Goal: Information Seeking & Learning: Find specific fact

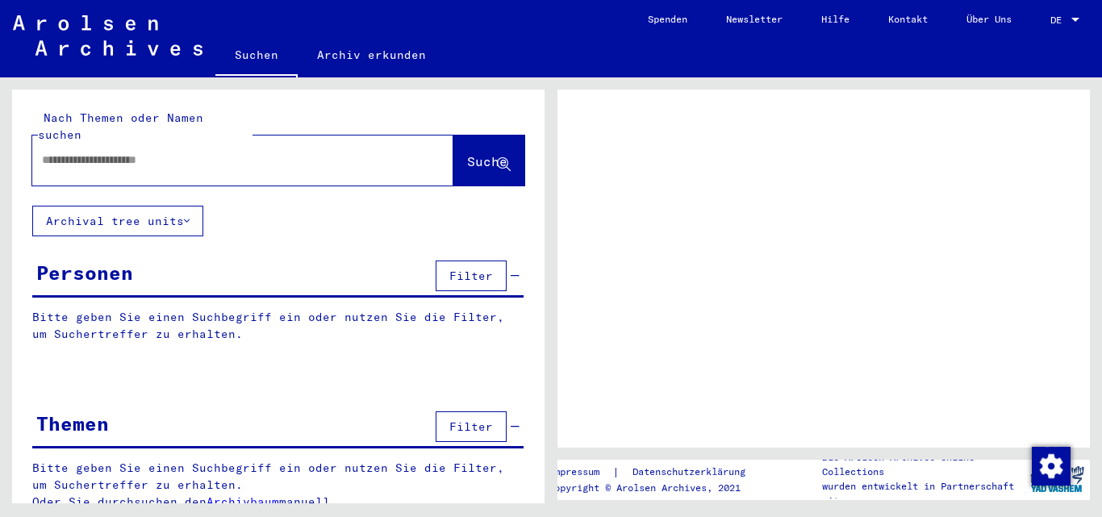
type input "********"
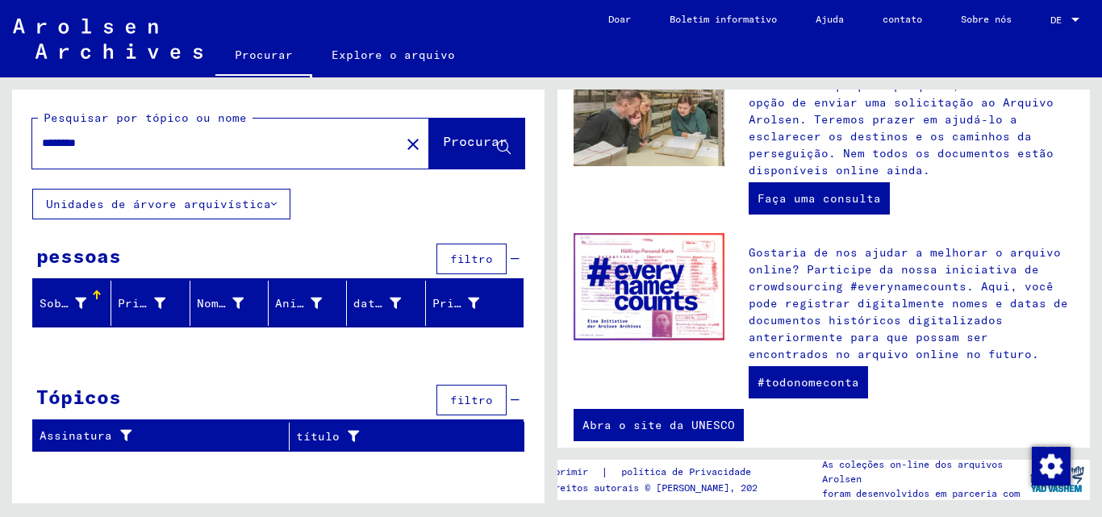
scroll to position [674, 0]
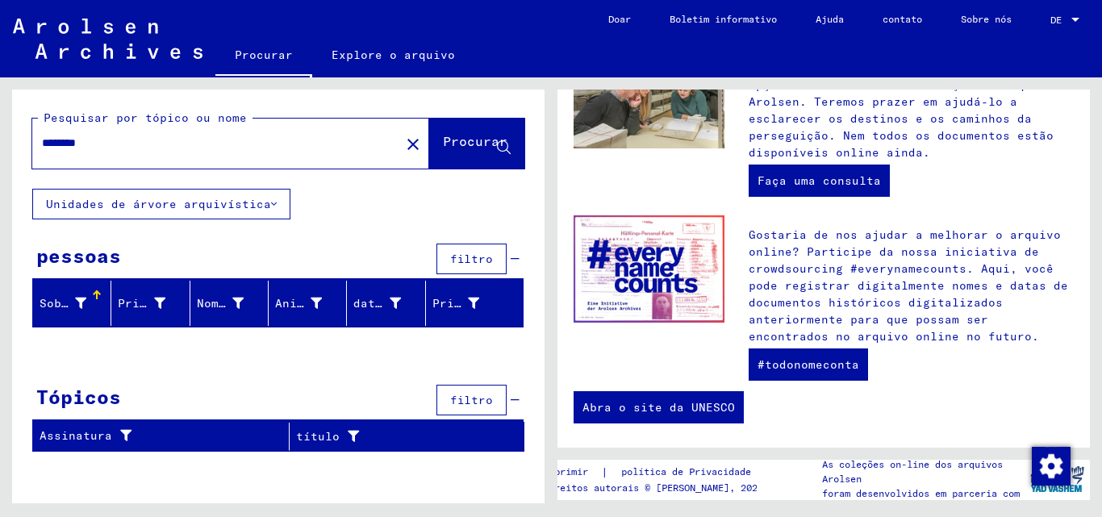
click at [183, 206] on font "Unidades de árvore arquivística" at bounding box center [158, 204] width 225 height 15
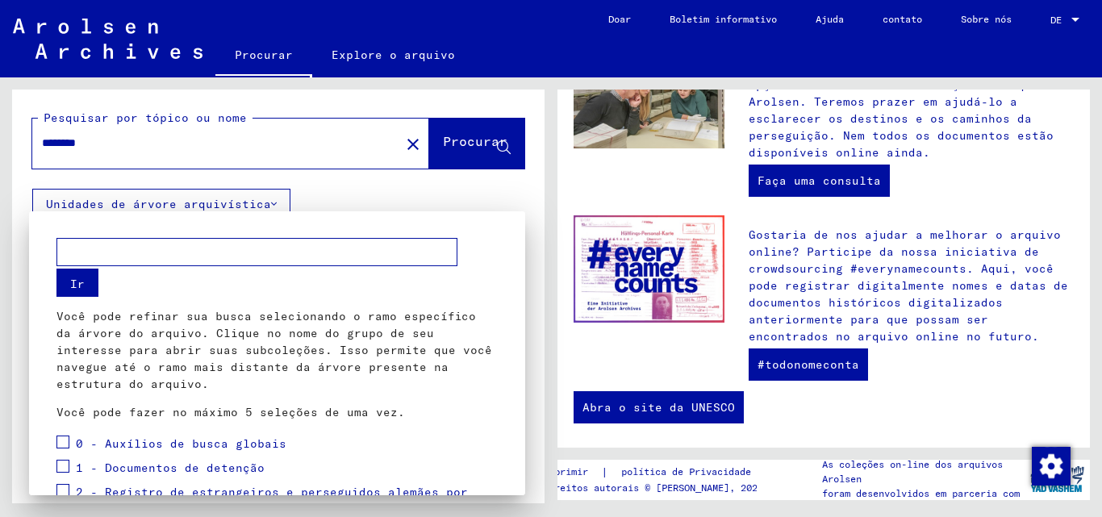
click at [264, 252] on input "text" at bounding box center [256, 252] width 401 height 28
type input "********"
click at [85, 274] on button "Ir" at bounding box center [77, 283] width 42 height 28
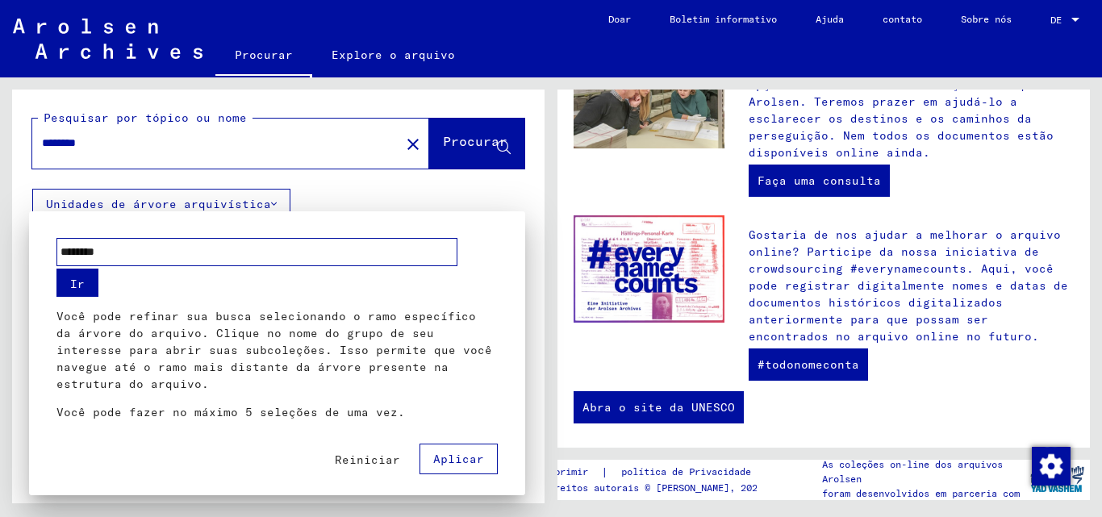
click at [77, 284] on font "Ir" at bounding box center [77, 284] width 15 height 15
click at [490, 195] on div at bounding box center [551, 258] width 1102 height 517
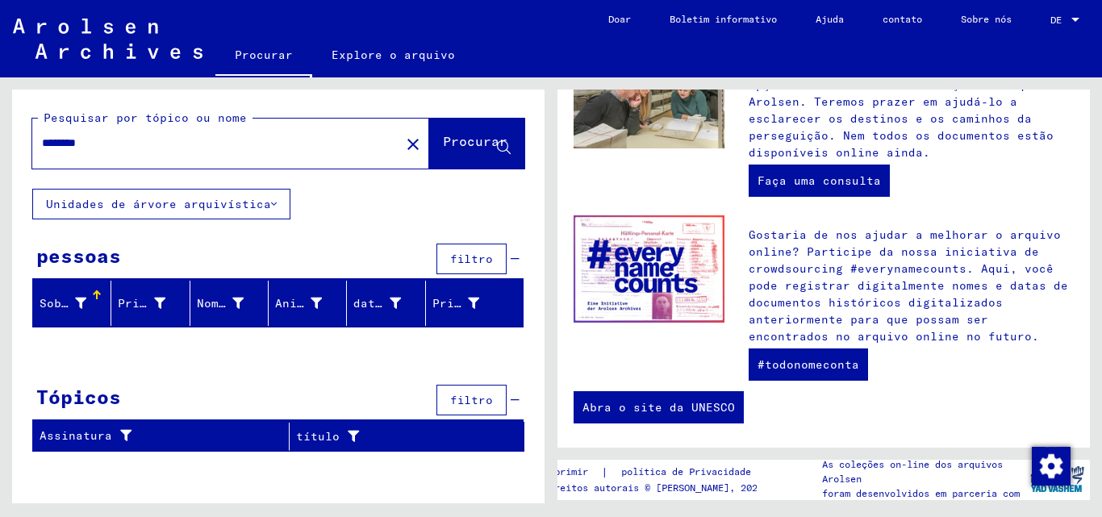
click at [62, 307] on font "Sobrenome" at bounding box center [72, 303] width 65 height 15
click at [521, 264] on div "pessoas filtro" at bounding box center [277, 260] width 491 height 41
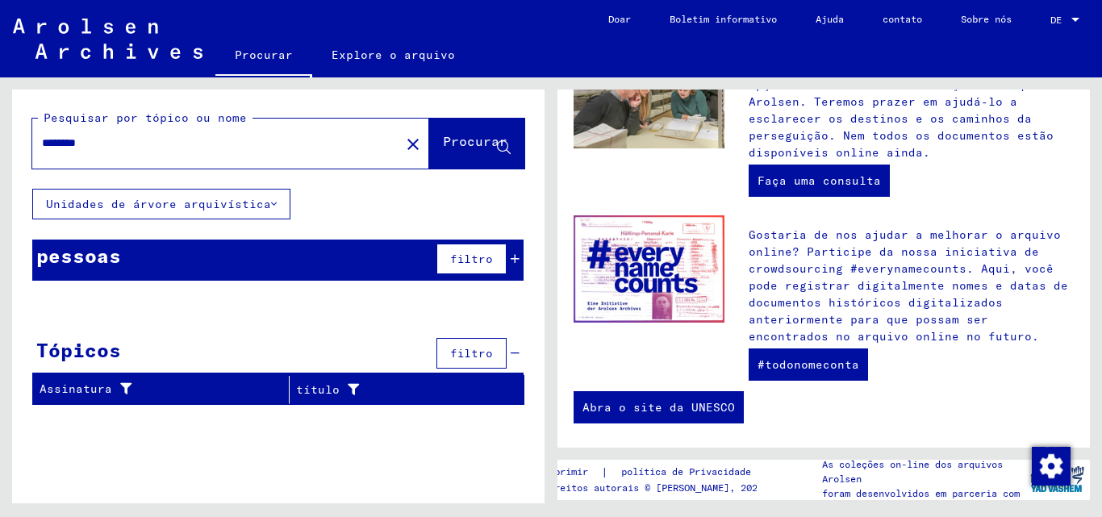
click at [516, 346] on div "filtro" at bounding box center [475, 353] width 87 height 39
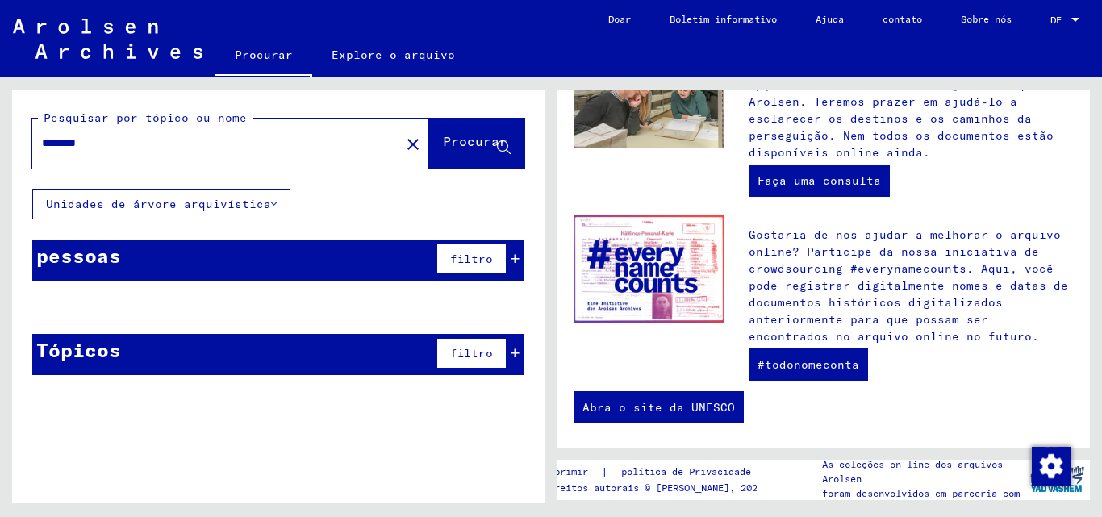
click at [518, 257] on icon at bounding box center [515, 258] width 9 height 11
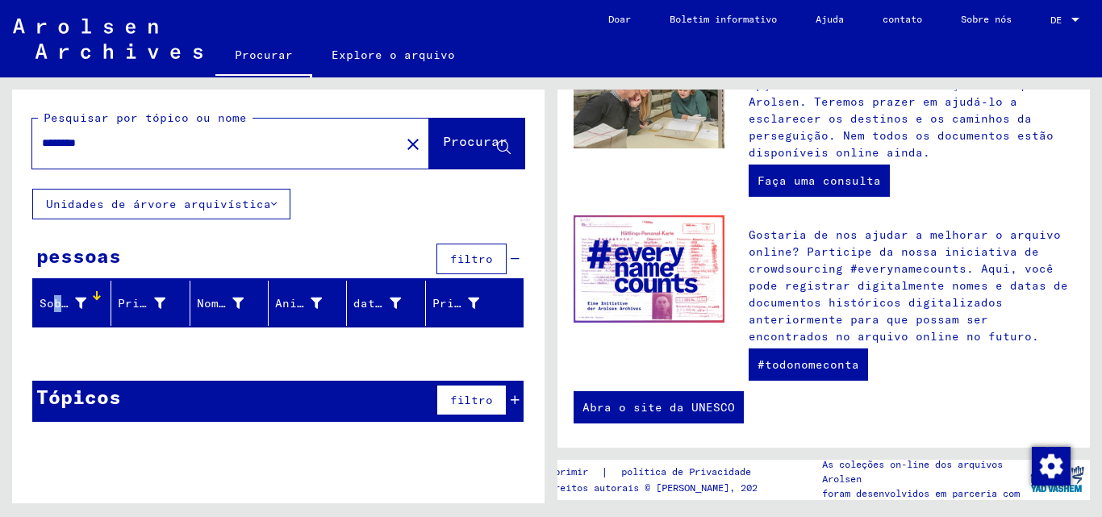
click at [56, 308] on font "Sobrenome" at bounding box center [72, 303] width 65 height 15
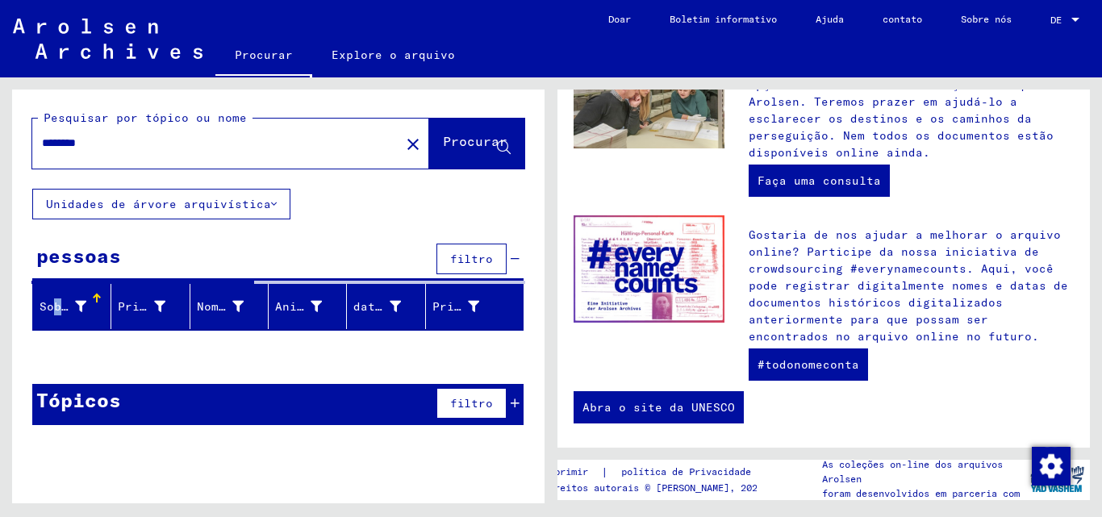
click at [60, 309] on font "Sobrenome" at bounding box center [72, 306] width 65 height 15
click at [62, 309] on font "Sobrenome" at bounding box center [72, 306] width 65 height 15
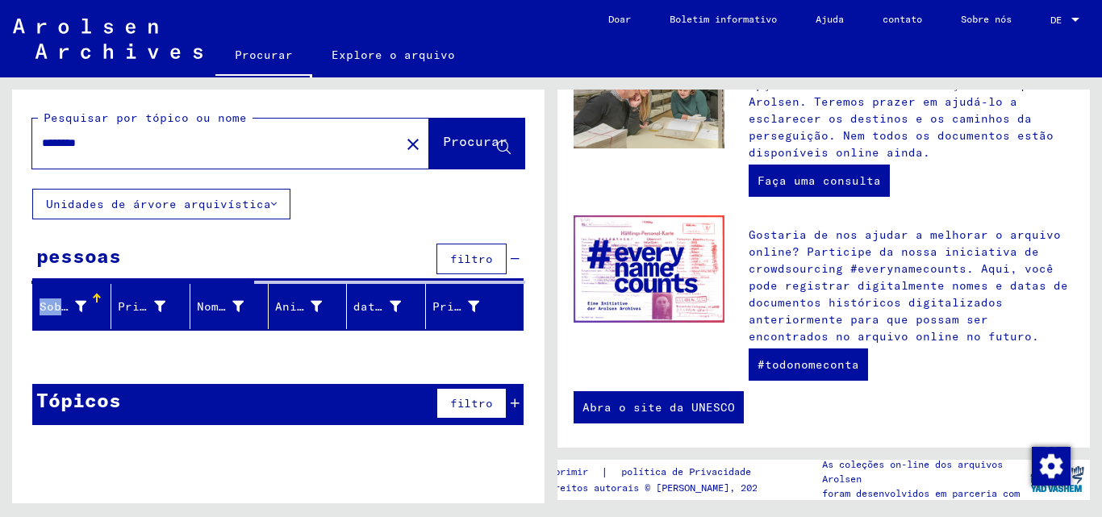
click at [63, 309] on font "Sobrenome" at bounding box center [72, 306] width 65 height 15
click at [65, 309] on font "Sobrenome" at bounding box center [72, 306] width 65 height 15
